Goal: Information Seeking & Learning: Learn about a topic

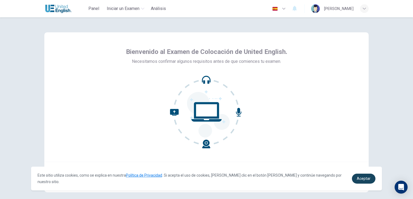
click at [369, 178] on span "Aceptar" at bounding box center [363, 179] width 14 height 4
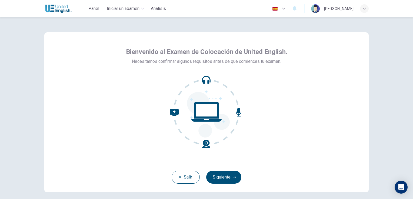
click at [227, 173] on button "Siguiente" at bounding box center [223, 177] width 35 height 13
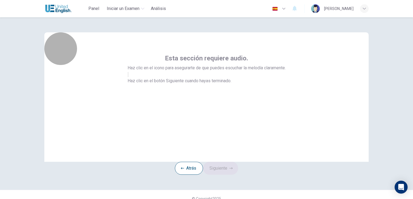
click at [129, 77] on button "button" at bounding box center [127, 74] width 1 height 5
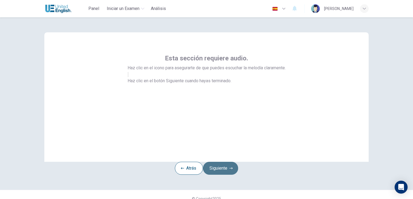
click at [221, 175] on button "Siguiente" at bounding box center [220, 168] width 35 height 13
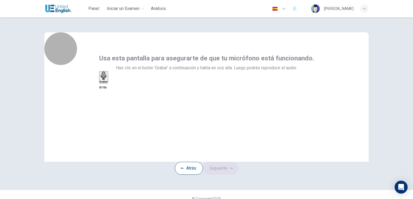
click at [107, 83] on h6 "Grabar" at bounding box center [104, 81] width 8 height 3
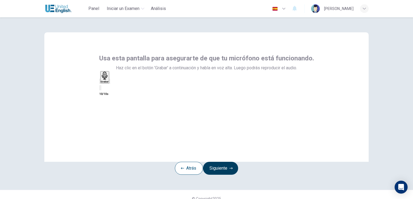
click at [228, 174] on button "Siguiente" at bounding box center [220, 168] width 35 height 13
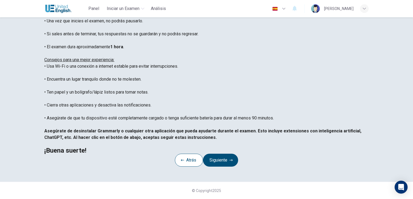
scroll to position [101, 0]
click at [218, 154] on button "Siguiente" at bounding box center [220, 160] width 35 height 13
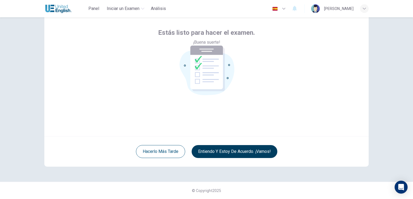
scroll to position [25, 0]
click at [244, 154] on button "Entiendo y estoy de acuerdo. ¡Vamos!" at bounding box center [234, 152] width 86 height 13
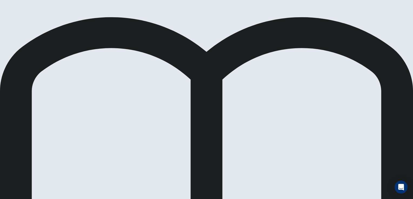
scroll to position [54, 0]
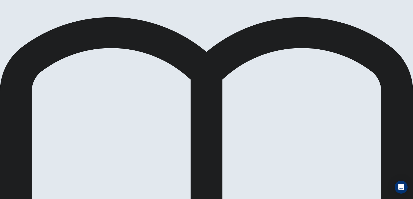
scroll to position [108, 0]
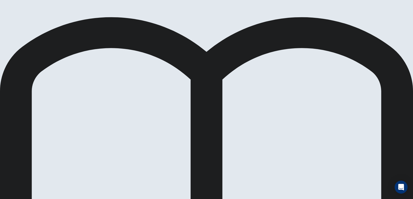
drag, startPoint x: 293, startPoint y: 7, endPoint x: 292, endPoint y: 12, distance: 5.4
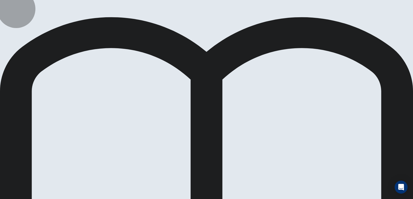
drag, startPoint x: 296, startPoint y: 7, endPoint x: 294, endPoint y: 9, distance: 3.1
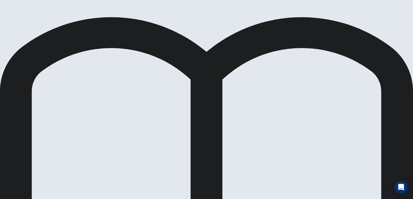
drag, startPoint x: 107, startPoint y: 112, endPoint x: 208, endPoint y: 107, distance: 101.1
drag, startPoint x: 102, startPoint y: 110, endPoint x: 202, endPoint y: 120, distance: 100.7
drag, startPoint x: 156, startPoint y: 131, endPoint x: 156, endPoint y: 104, distance: 27.0
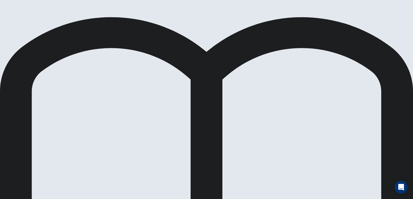
scroll to position [17, 0]
drag, startPoint x: 89, startPoint y: 116, endPoint x: 186, endPoint y: 163, distance: 108.1
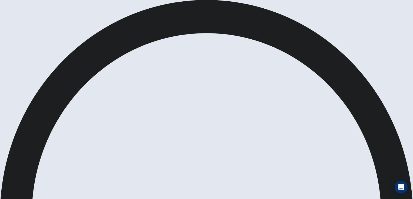
scroll to position [44, 0]
type input "0.9"
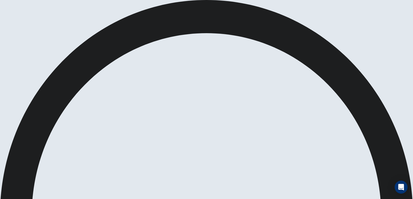
click at [253, 15] on span at bounding box center [253, 15] width 0 height 0
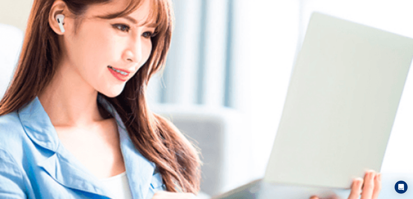
scroll to position [0, 0]
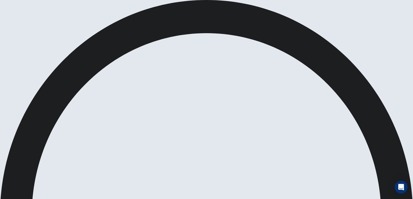
drag, startPoint x: 302, startPoint y: 10, endPoint x: 303, endPoint y: 24, distance: 14.6
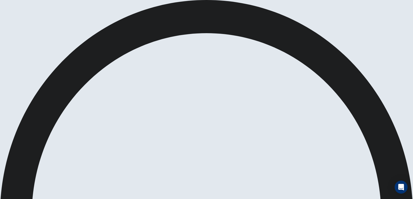
drag, startPoint x: 298, startPoint y: 10, endPoint x: 296, endPoint y: 14, distance: 5.1
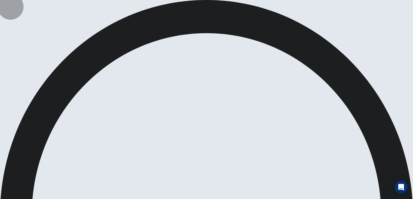
drag, startPoint x: 269, startPoint y: 7, endPoint x: 267, endPoint y: 12, distance: 5.8
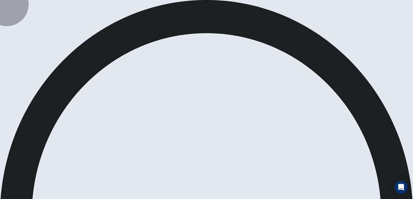
drag, startPoint x: 289, startPoint y: 8, endPoint x: 286, endPoint y: 11, distance: 4.4
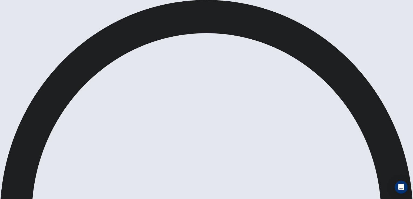
drag, startPoint x: 289, startPoint y: 5, endPoint x: 276, endPoint y: 13, distance: 15.1
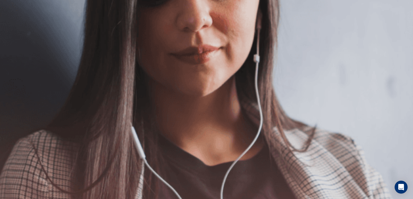
scroll to position [65, 0]
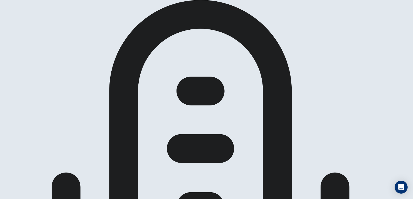
scroll to position [0, 0]
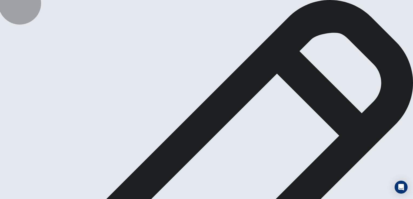
type textarea "T"
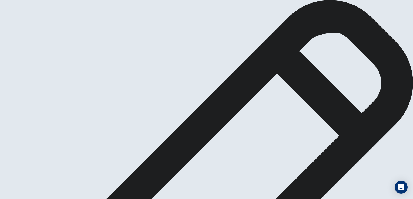
type textarea "The people need save money because the changes of the Mexican economy it´s hard…"
